Goal: Navigation & Orientation: Find specific page/section

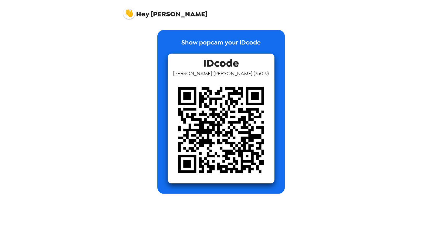
drag, startPoint x: 320, startPoint y: 129, endPoint x: 315, endPoint y: 127, distance: 5.7
click at [320, 129] on div "Show popcam your IDcode IDcode [PERSON_NAME] ( 75019 )" at bounding box center [221, 108] width 208 height 172
